Goal: Information Seeking & Learning: Learn about a topic

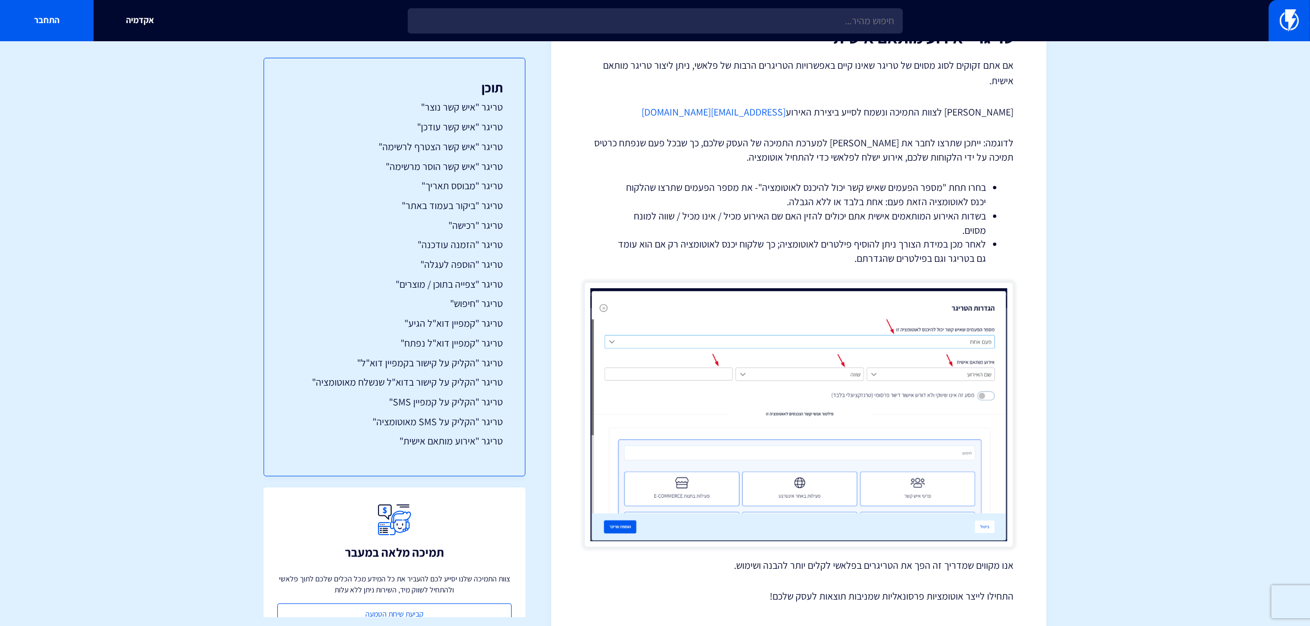
scroll to position [10140, 0]
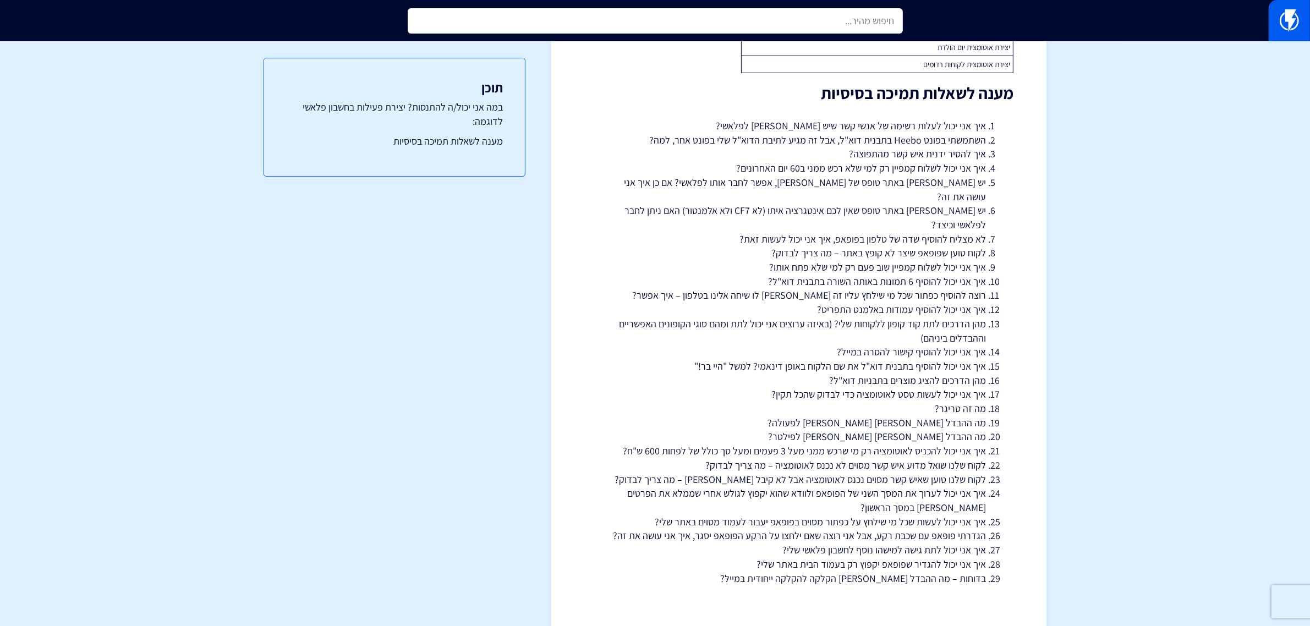
click at [885, 23] on input "text" at bounding box center [655, 20] width 495 height 25
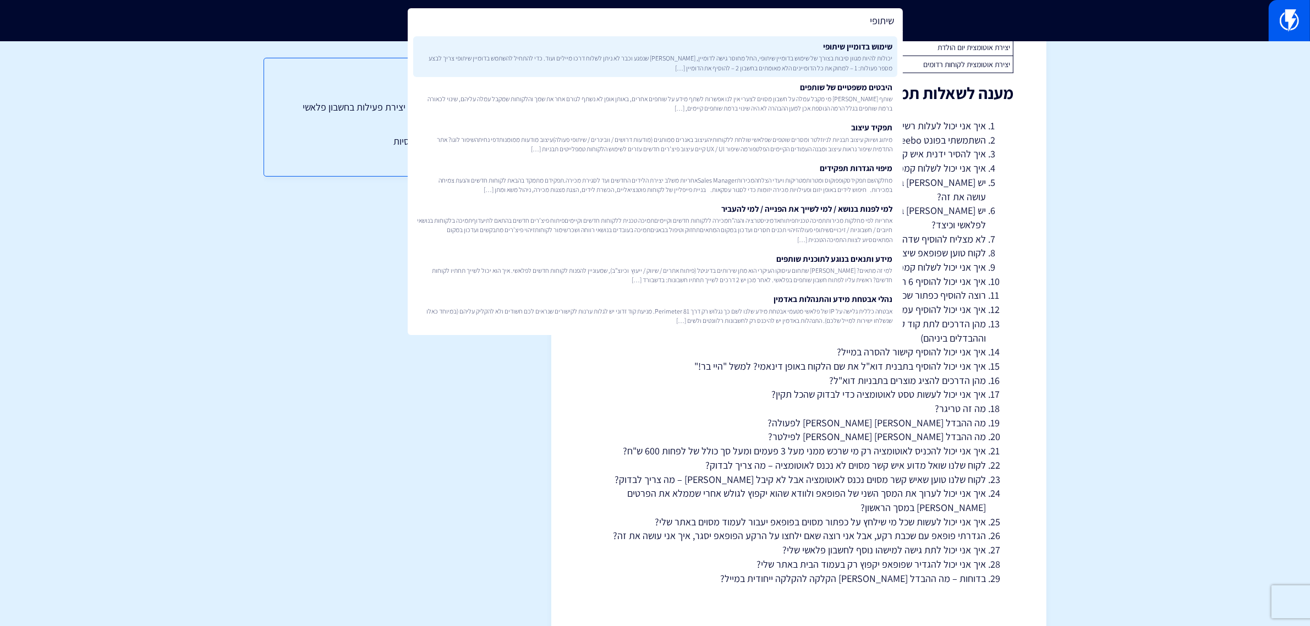
type input "שיתופי"
click at [882, 59] on span "יכולות להיות מגוון סיבות בצורך של שימוש בדומיין שיתופי, החל מחוסר גישה לדומיין,…" at bounding box center [655, 62] width 475 height 19
